Goal: Contribute content

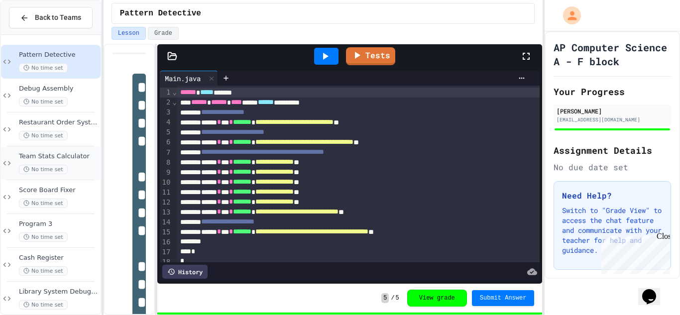
scroll to position [113, 0]
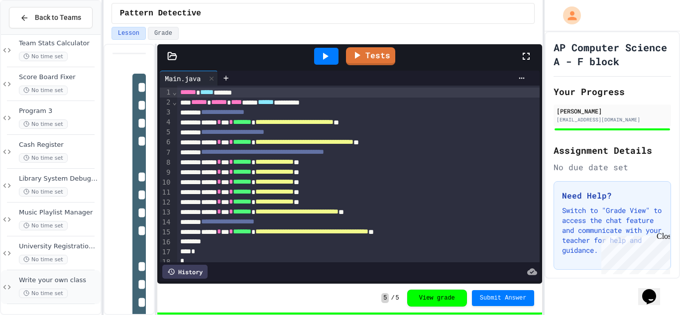
click at [61, 279] on span "Write your own class" at bounding box center [59, 280] width 80 height 8
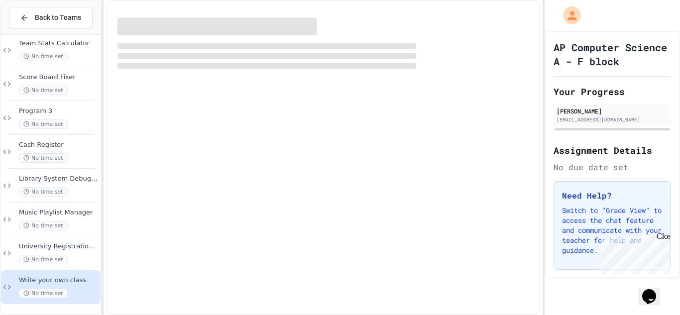
scroll to position [101, 0]
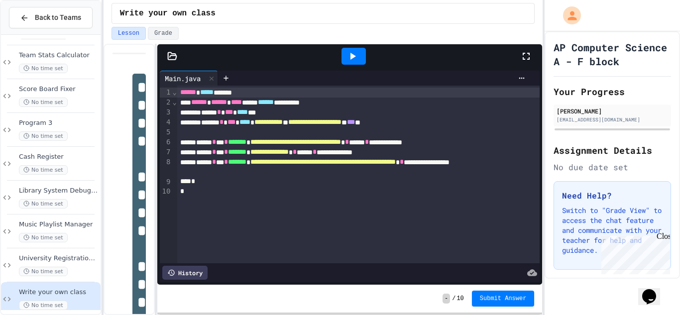
click at [169, 56] on icon at bounding box center [172, 55] width 8 height 7
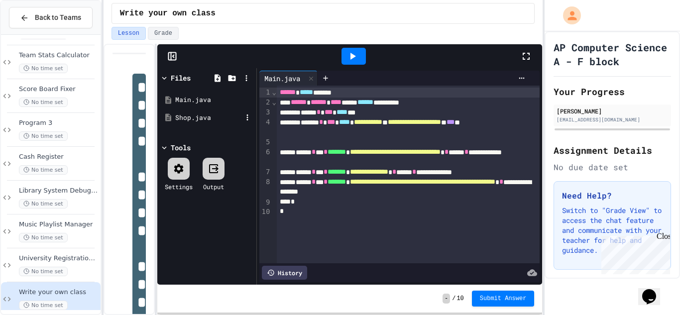
click at [201, 120] on div "Shop.java" at bounding box center [208, 118] width 67 height 10
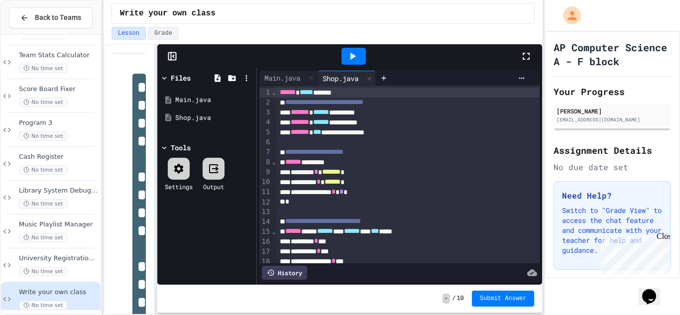
click at [174, 57] on icon at bounding box center [172, 56] width 10 height 10
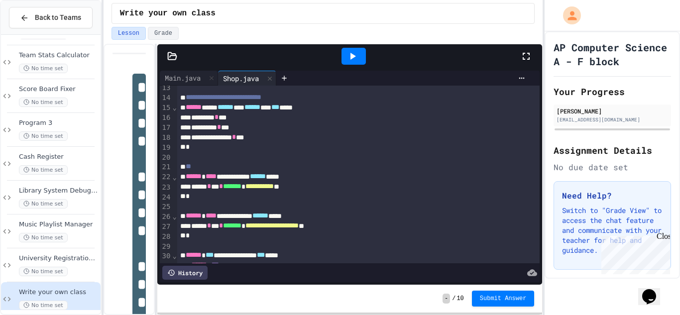
scroll to position [123, 0]
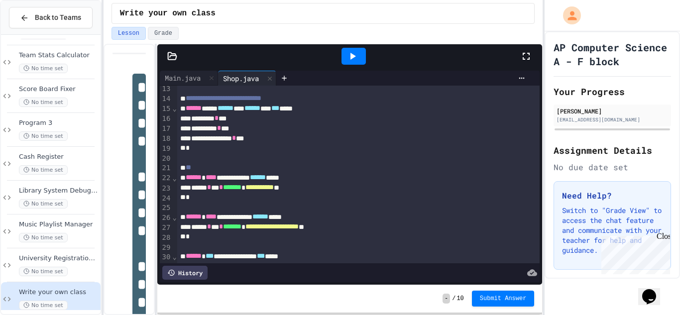
click at [276, 169] on div "**" at bounding box center [358, 168] width 363 height 10
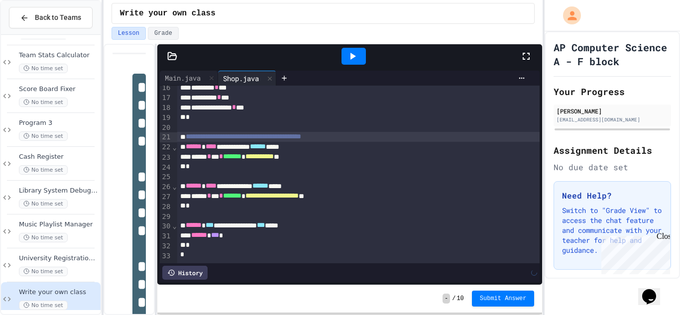
scroll to position [0, 0]
